Goal: Task Accomplishment & Management: Complete application form

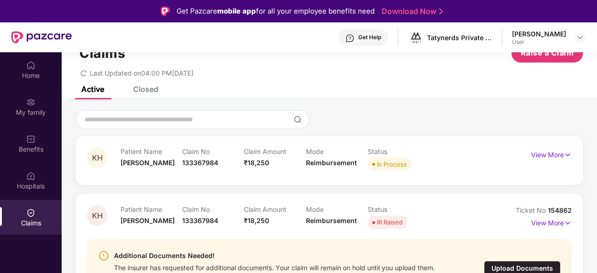
scroll to position [52, 0]
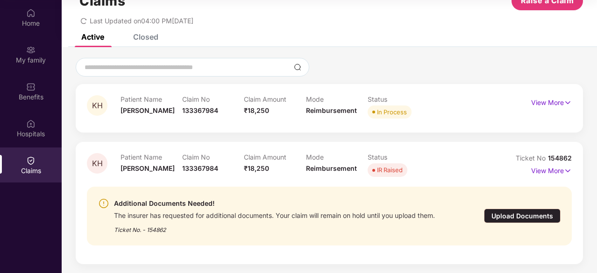
click at [528, 218] on div "Upload Documents" at bounding box center [522, 216] width 77 height 14
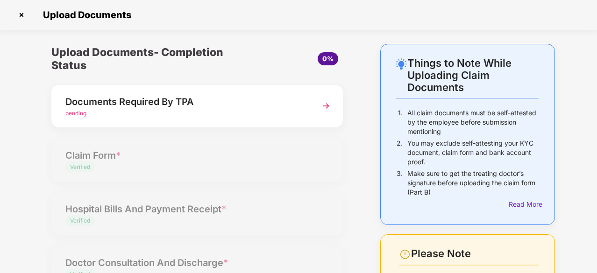
click at [322, 104] on img at bounding box center [326, 106] width 17 height 17
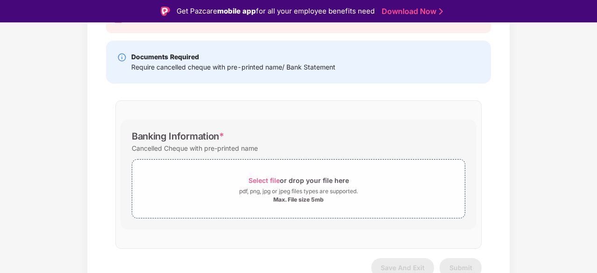
scroll to position [128, 0]
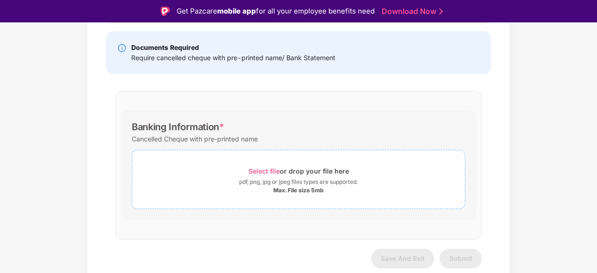
click at [271, 170] on span "Select file" at bounding box center [263, 171] width 31 height 8
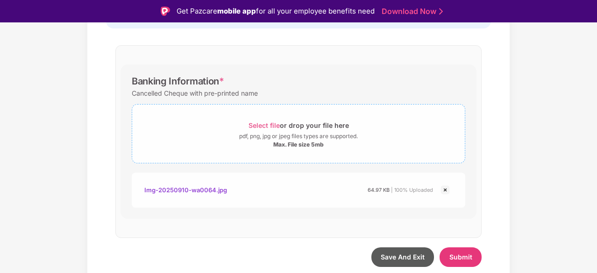
scroll to position [173, 0]
click at [273, 124] on span "Select file" at bounding box center [263, 126] width 31 height 8
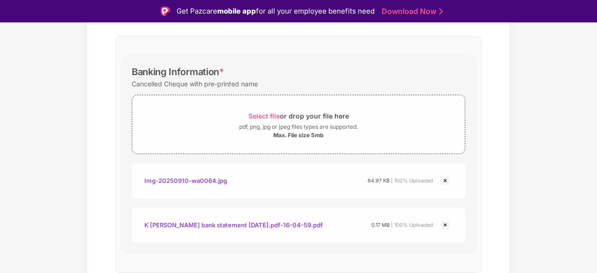
scroll to position [217, 0]
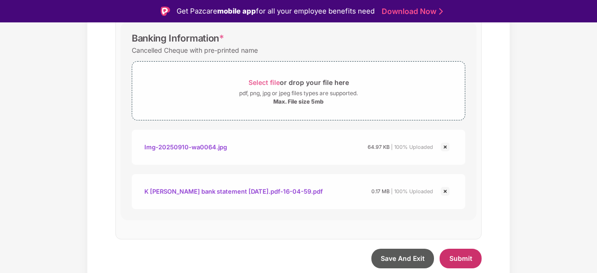
click at [464, 262] on button "Submit" at bounding box center [461, 259] width 42 height 20
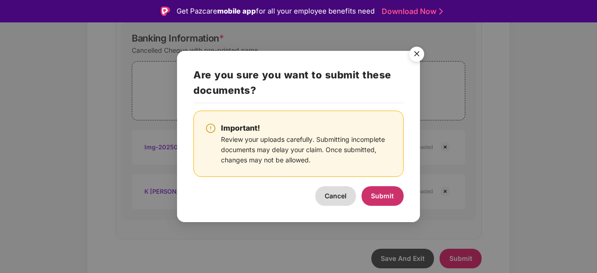
click at [395, 196] on button "Submit" at bounding box center [383, 196] width 42 height 20
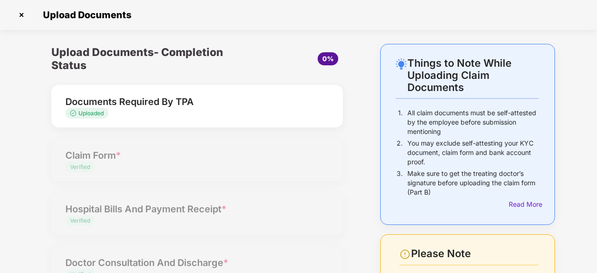
click at [21, 13] on img at bounding box center [21, 14] width 15 height 15
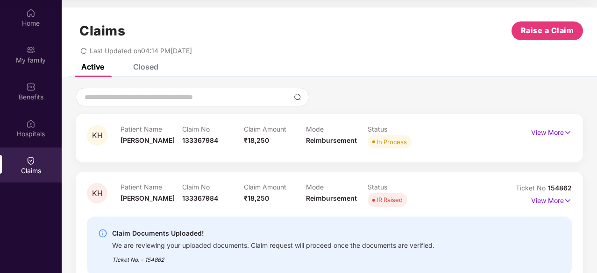
scroll to position [30, 0]
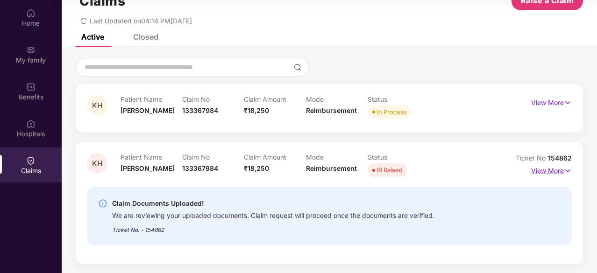
click at [564, 171] on img at bounding box center [568, 171] width 8 height 10
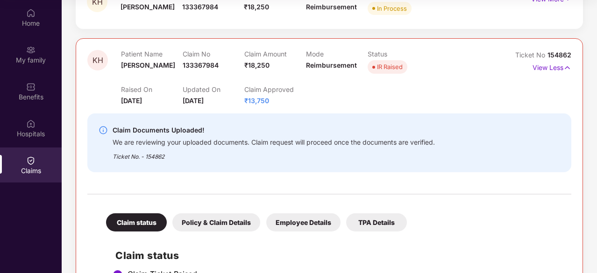
scroll to position [137, 0]
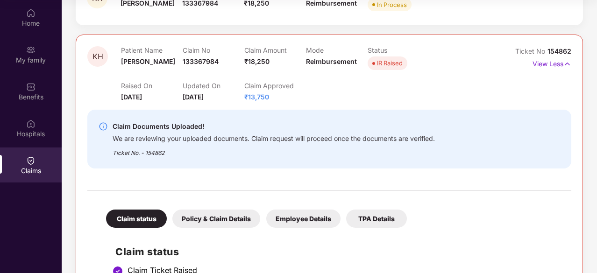
click at [231, 225] on div "Policy & Claim Details" at bounding box center [216, 219] width 88 height 18
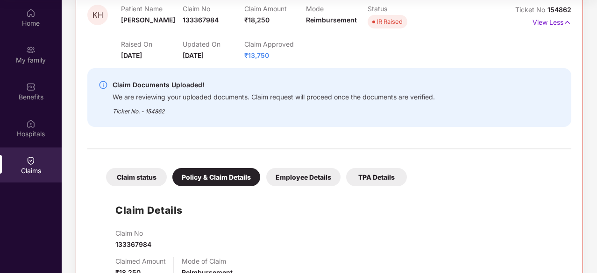
click at [316, 171] on div "Employee Details" at bounding box center [303, 177] width 74 height 18
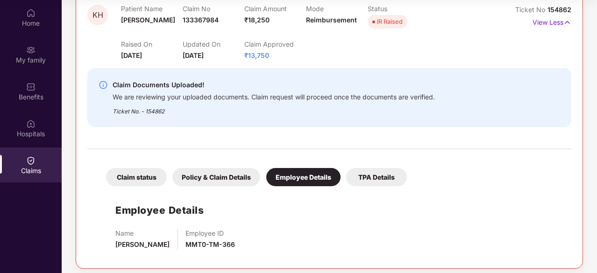
scroll to position [183, 0]
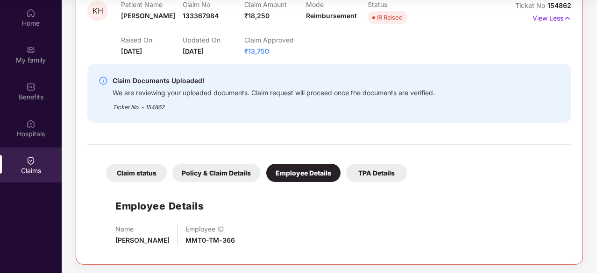
click at [376, 170] on div "TPA Details" at bounding box center [376, 173] width 61 height 18
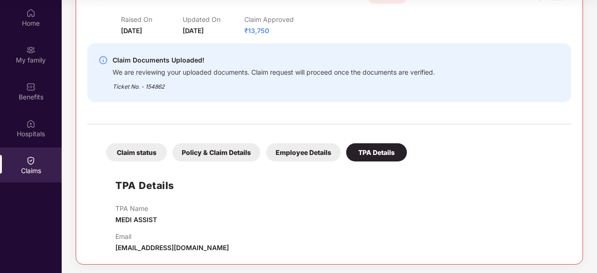
scroll to position [0, 0]
